Goal: Task Accomplishment & Management: Use online tool/utility

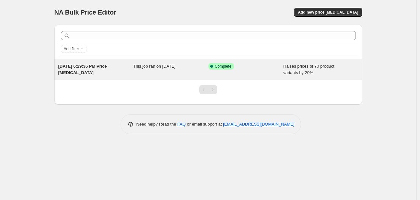
click at [143, 69] on div "This job ran on [DATE]." at bounding box center [170, 69] width 75 height 13
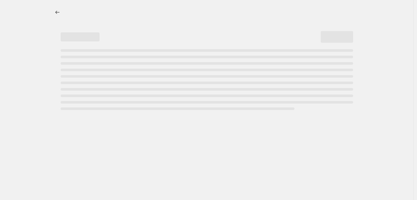
select select "percentage"
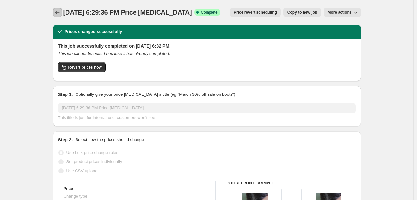
click at [59, 15] on icon "Price change jobs" at bounding box center [57, 12] width 6 height 6
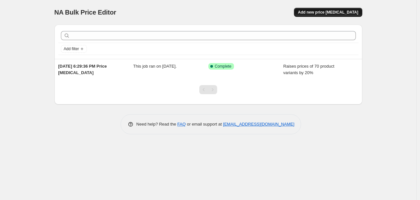
click at [319, 12] on span "Add new price [MEDICAL_DATA]" at bounding box center [328, 12] width 60 height 5
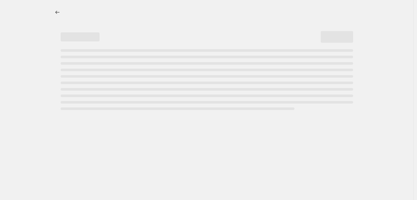
select select "percentage"
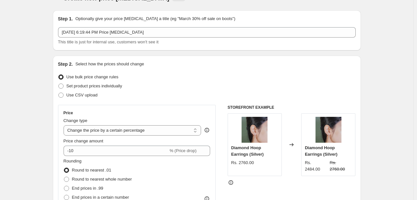
scroll to position [32, 0]
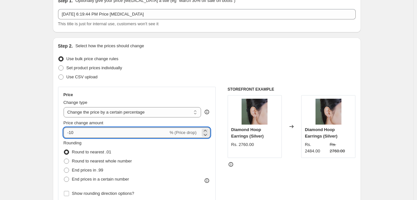
click at [88, 134] on input "-10" at bounding box center [116, 133] width 105 height 10
drag, startPoint x: 78, startPoint y: 134, endPoint x: 73, endPoint y: 134, distance: 5.5
click at [73, 134] on input "-10" at bounding box center [116, 133] width 105 height 10
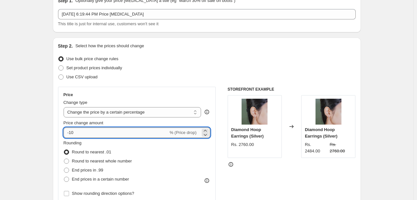
drag, startPoint x: 83, startPoint y: 133, endPoint x: 72, endPoint y: 133, distance: 11.3
click at [71, 133] on input "-10" at bounding box center [116, 133] width 105 height 10
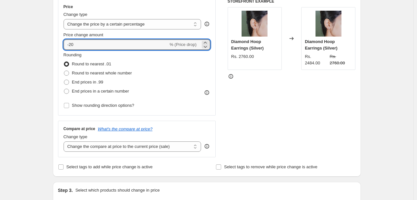
scroll to position [130, 0]
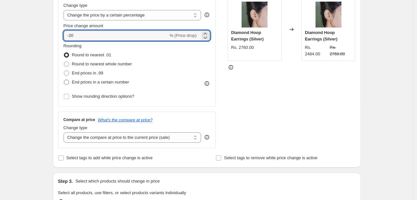
type input "-20"
click at [65, 84] on span at bounding box center [66, 82] width 5 height 5
click at [64, 80] on input "End prices in a certain number" at bounding box center [64, 80] width 0 height 0
radio input "true"
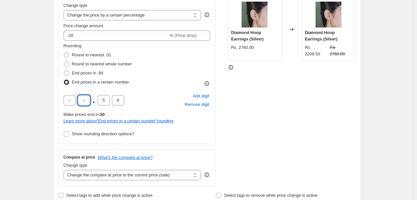
click at [85, 99] on input "text" at bounding box center [84, 100] width 12 height 10
drag, startPoint x: 74, startPoint y: 99, endPoint x: 71, endPoint y: 101, distance: 3.3
click at [71, 101] on input "text" at bounding box center [70, 100] width 12 height 10
type input "9"
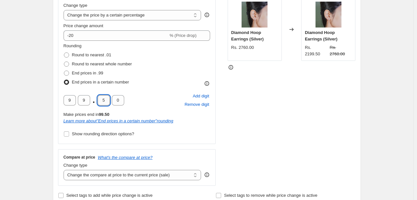
click at [103, 102] on input "5" at bounding box center [104, 100] width 12 height 10
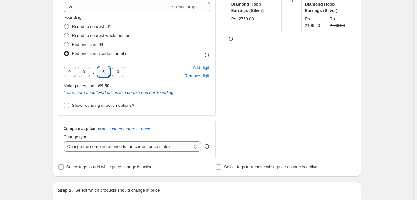
scroll to position [143, 0]
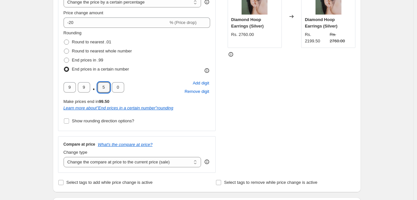
drag, startPoint x: 109, startPoint y: 88, endPoint x: 97, endPoint y: 88, distance: 12.3
click at [97, 88] on div "9 9 . 5 0" at bounding box center [94, 87] width 61 height 10
type input "0"
click at [164, 91] on div "9 9 . 0 0 Add digit Remove digit" at bounding box center [137, 87] width 147 height 17
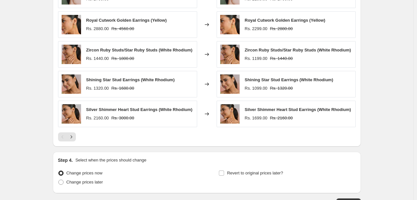
scroll to position [485, 0]
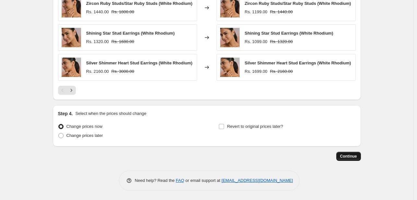
click at [353, 158] on span "Continue" at bounding box center [348, 156] width 17 height 5
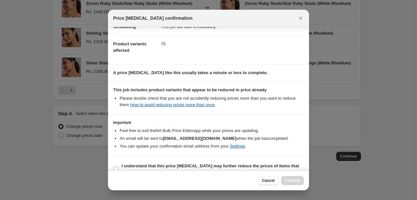
scroll to position [72, 0]
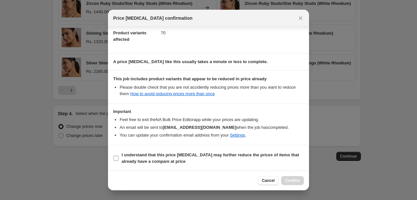
click at [119, 157] on label "I understand that this price [MEDICAL_DATA] may further reduce the prices of it…" at bounding box center [208, 159] width 191 height 16
click at [119, 157] on input "I understand that this price [MEDICAL_DATA] may further reduce the prices of it…" at bounding box center [115, 158] width 5 height 5
checkbox input "true"
click at [294, 182] on span "Confirm" at bounding box center [292, 180] width 15 height 5
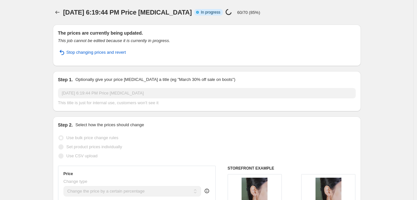
select select "percentage"
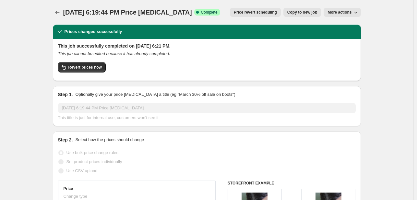
click at [63, 11] on div at bounding box center [58, 12] width 10 height 9
click at [59, 12] on icon "Price change jobs" at bounding box center [57, 12] width 4 height 3
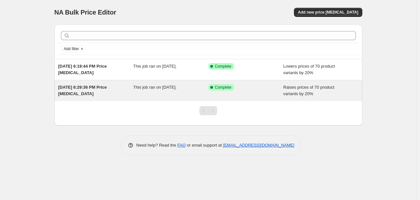
click at [107, 91] on div "[DATE] 6:29:36 PM Price [MEDICAL_DATA]" at bounding box center [95, 90] width 75 height 13
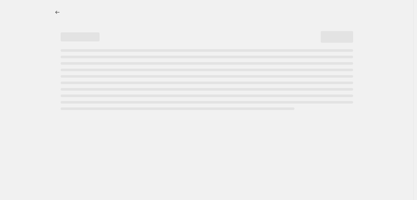
select select "percentage"
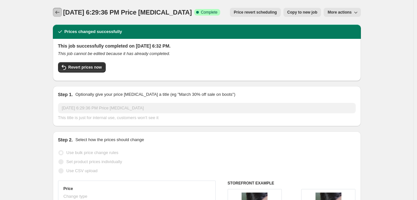
click at [55, 12] on button "Price change jobs" at bounding box center [57, 12] width 9 height 9
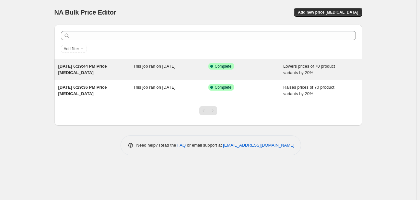
click at [135, 72] on div "This job ran on [DATE]." at bounding box center [170, 69] width 75 height 13
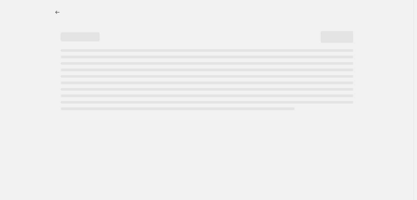
select select "percentage"
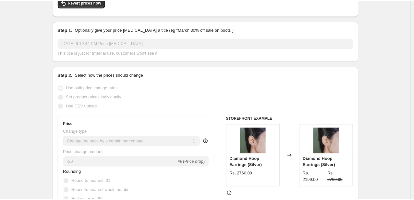
scroll to position [97, 0]
